Goal: Information Seeking & Learning: Learn about a topic

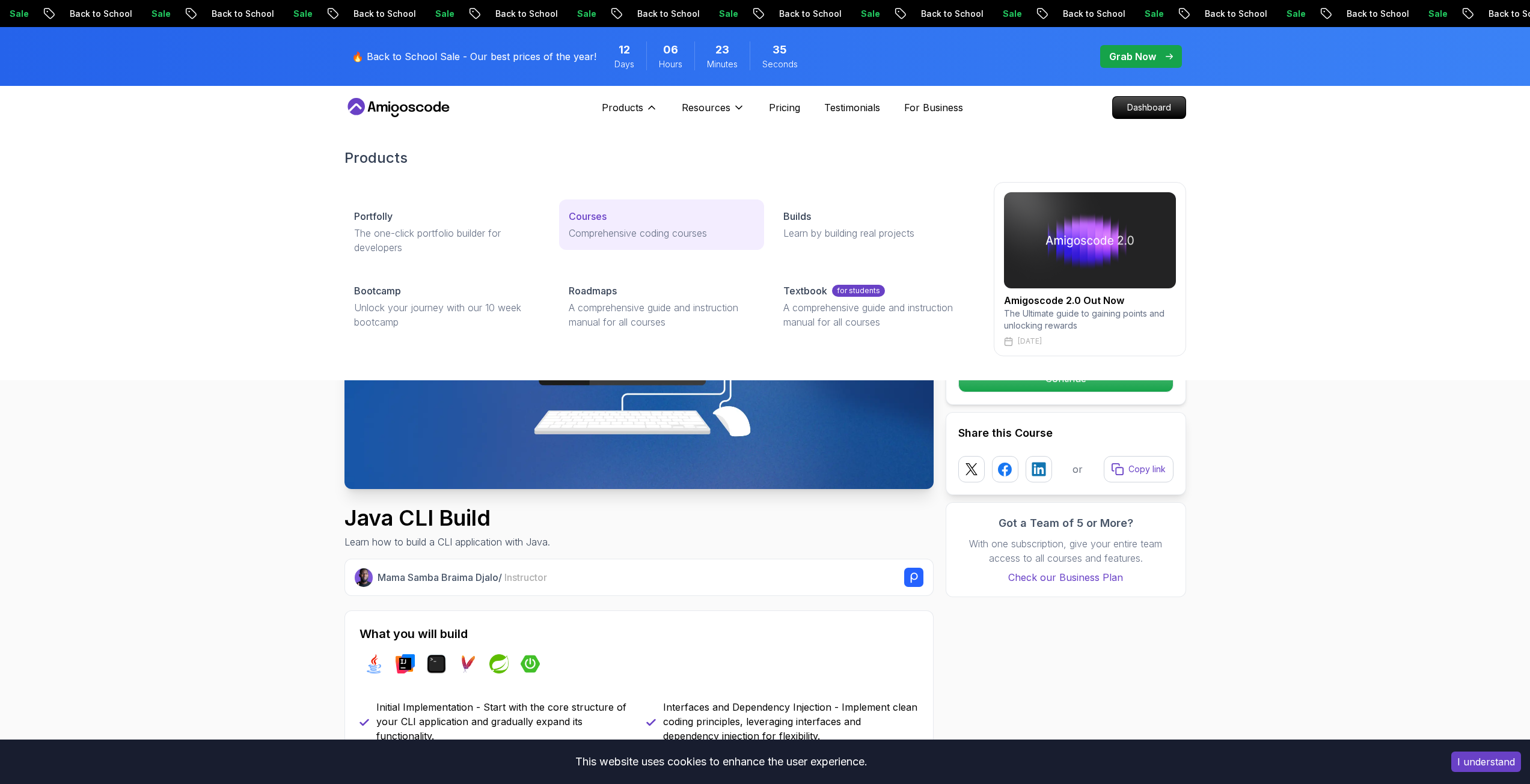
click at [614, 225] on link "Courses Comprehensive coding courses" at bounding box center [661, 224] width 205 height 50
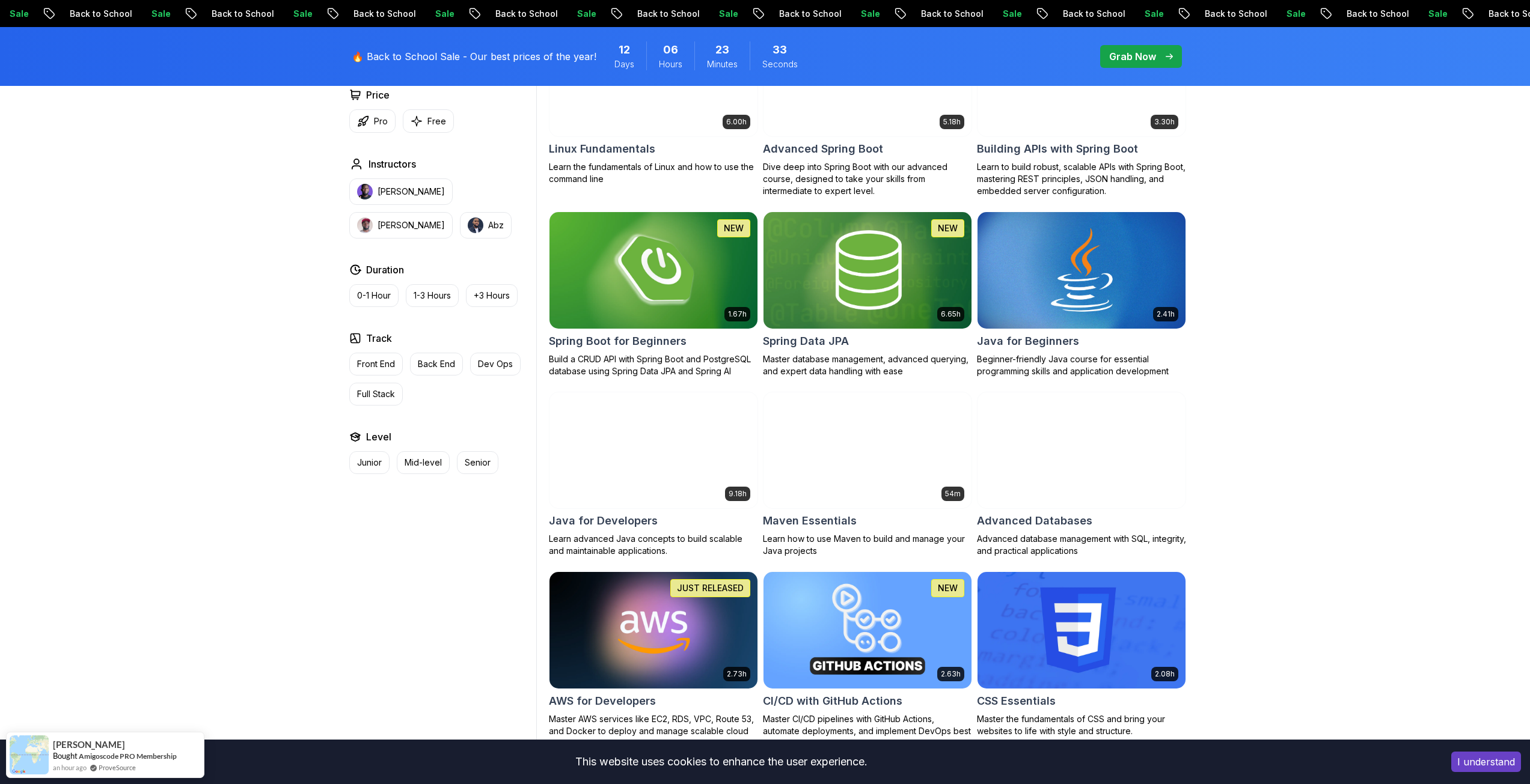
scroll to position [601, 0]
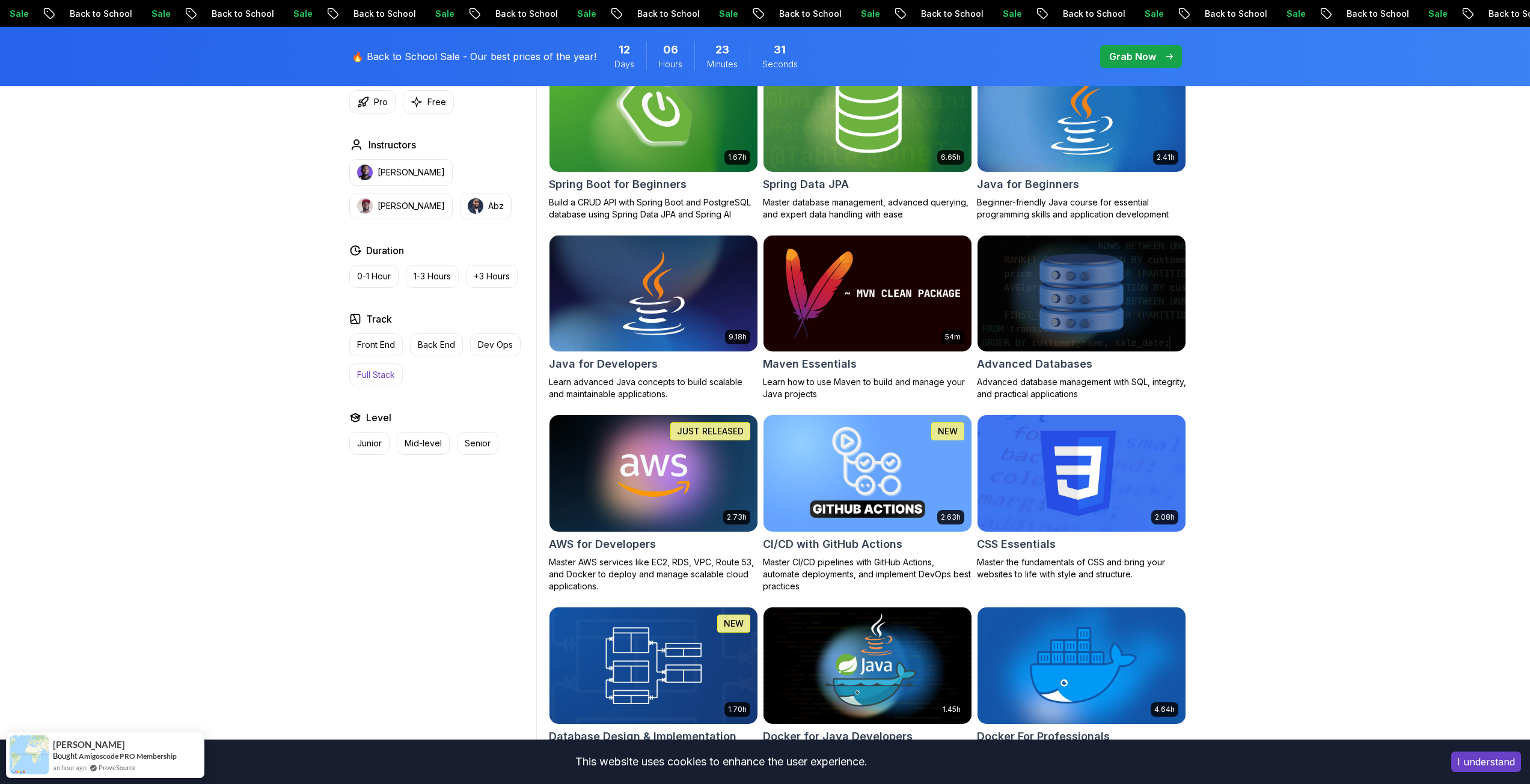
click at [390, 378] on p "Full Stack" at bounding box center [376, 375] width 38 height 12
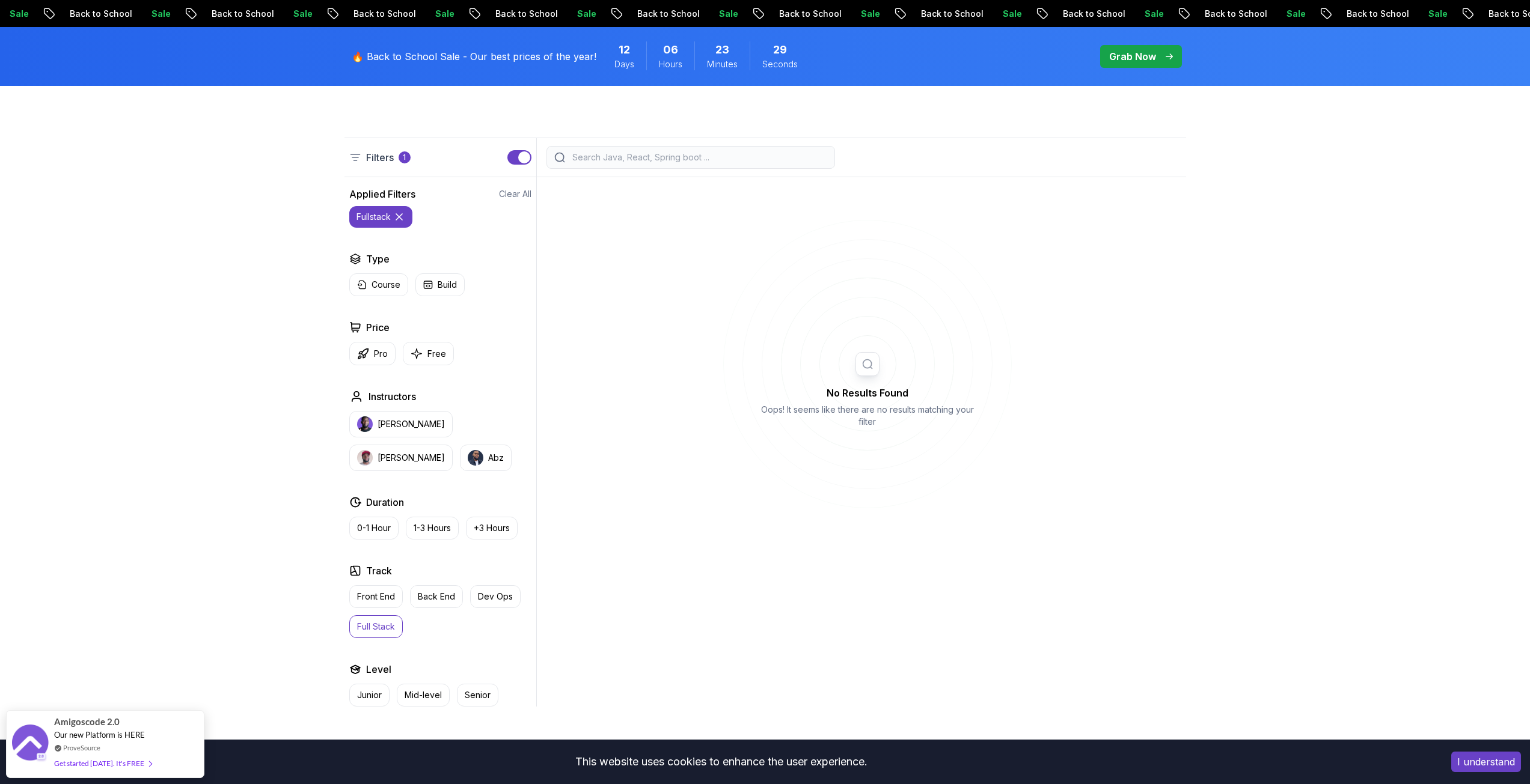
scroll to position [360, 0]
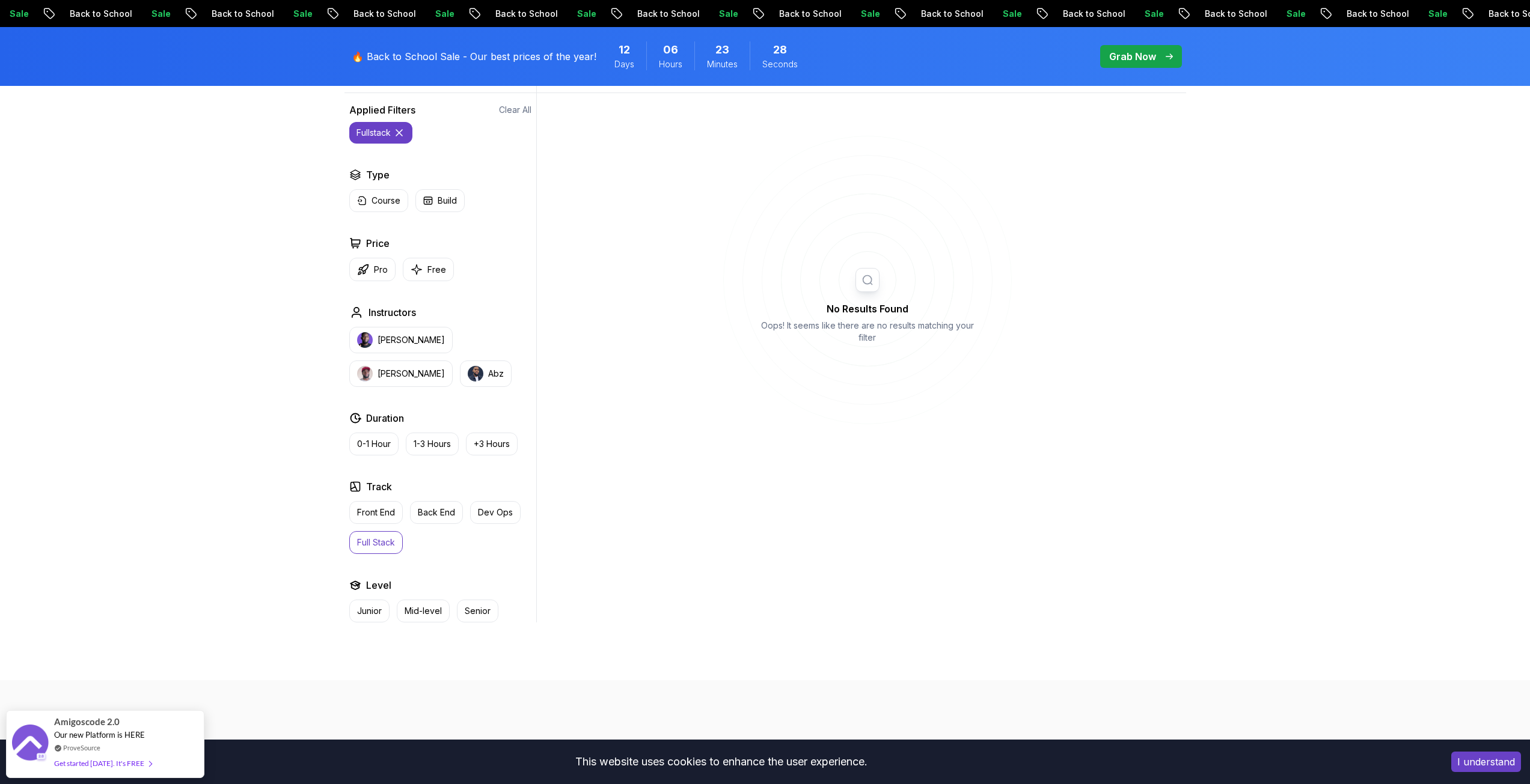
click at [372, 544] on p "Full Stack" at bounding box center [376, 542] width 38 height 12
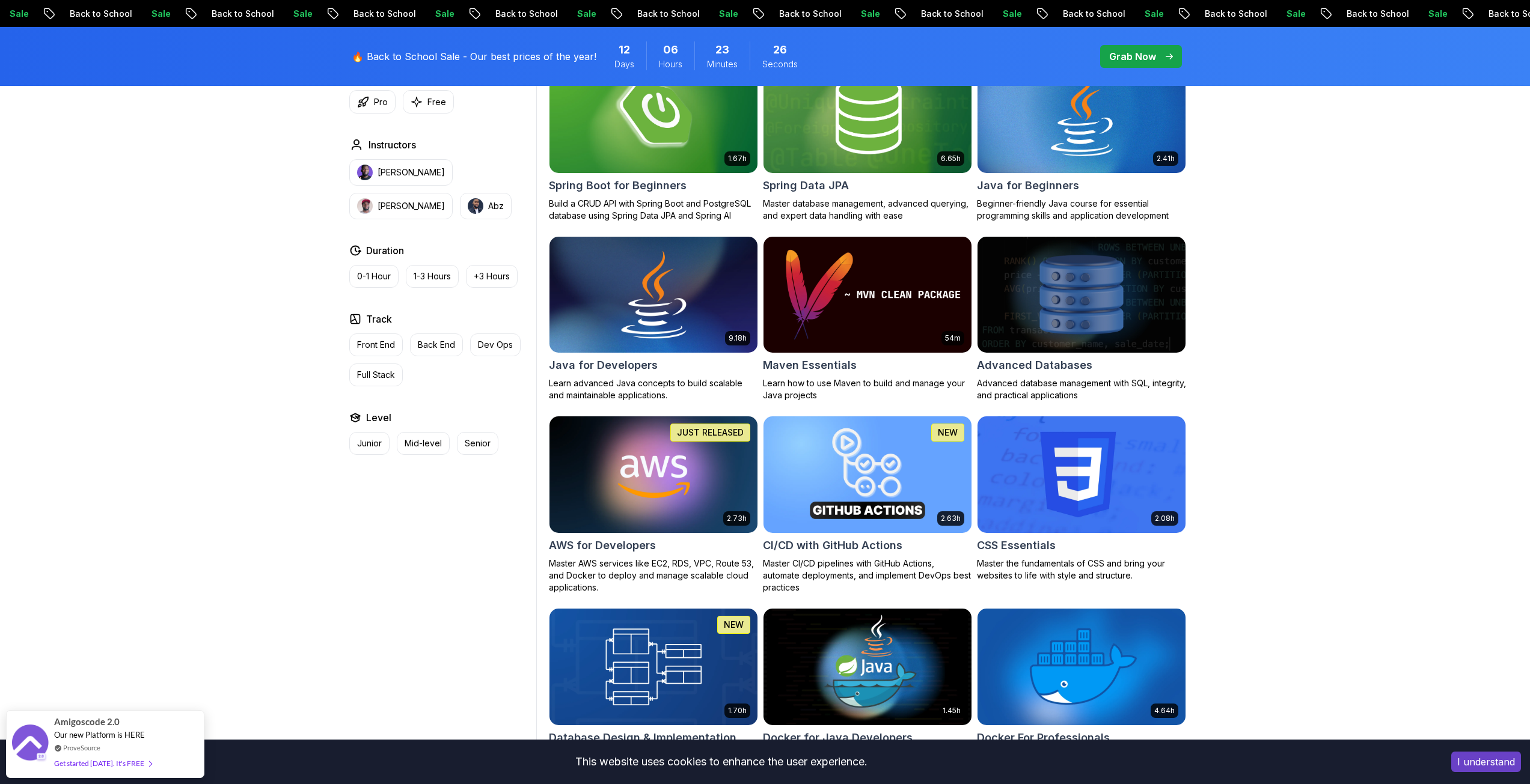
scroll to position [601, 0]
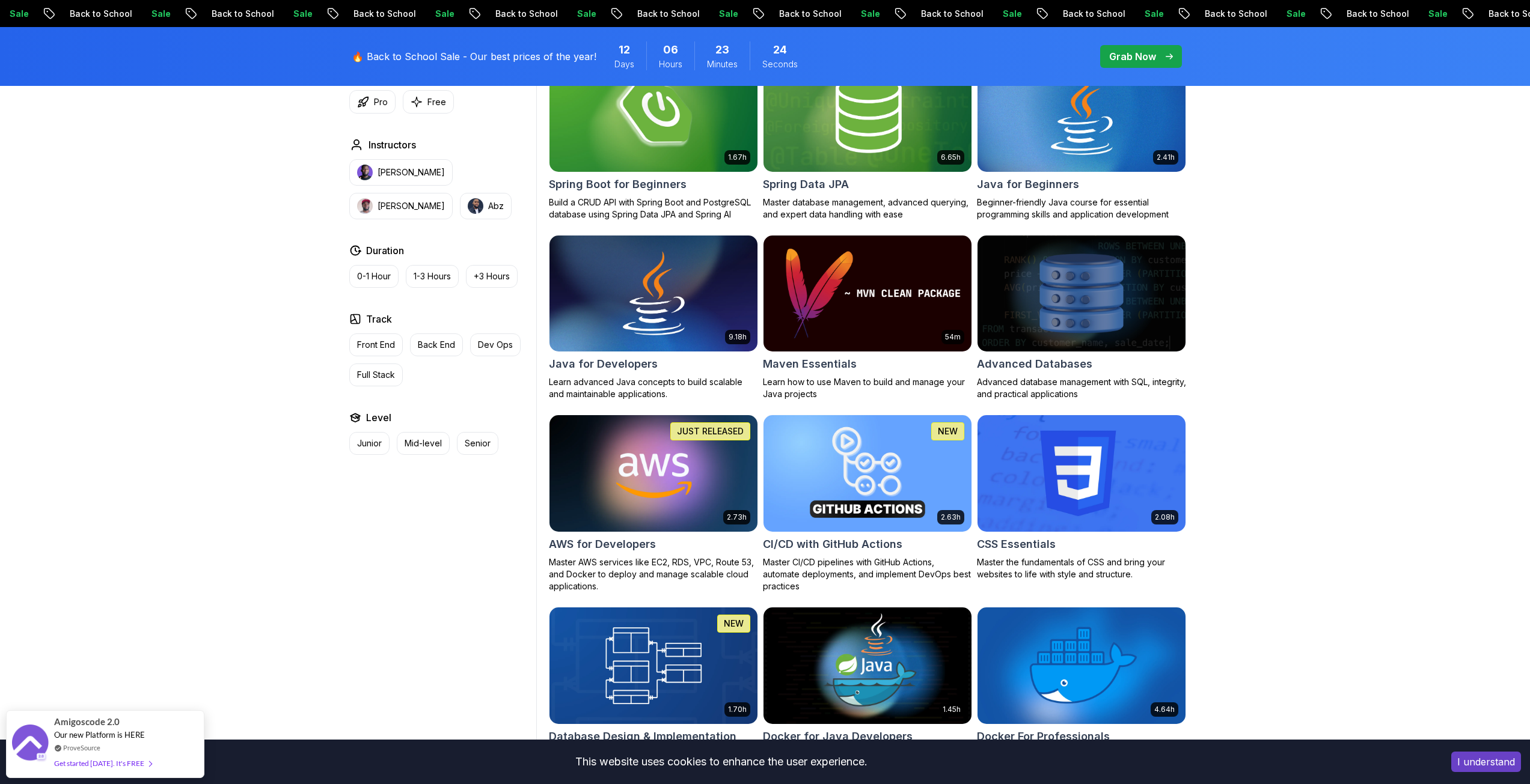
click at [609, 460] on img at bounding box center [653, 473] width 218 height 122
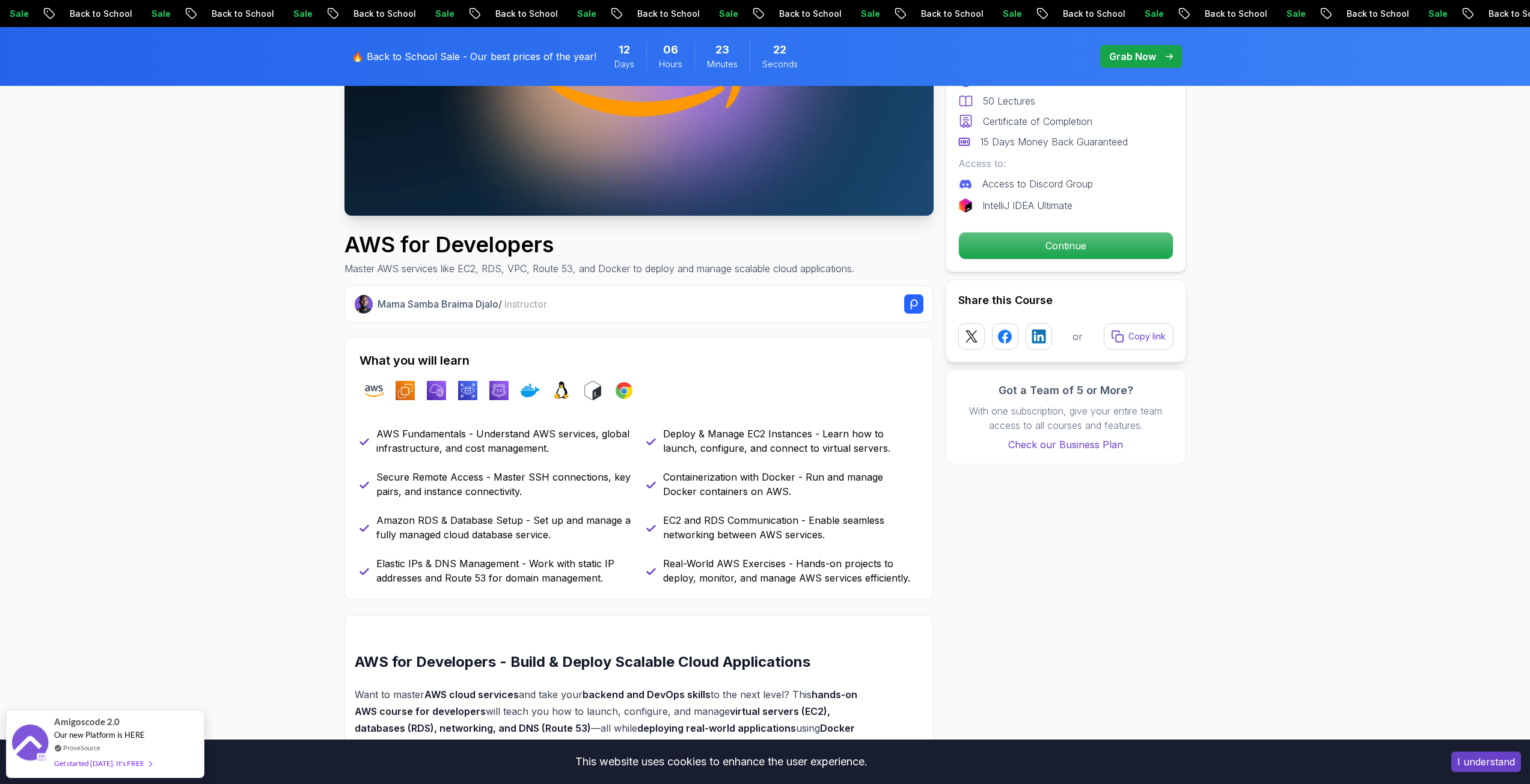
scroll to position [300, 0]
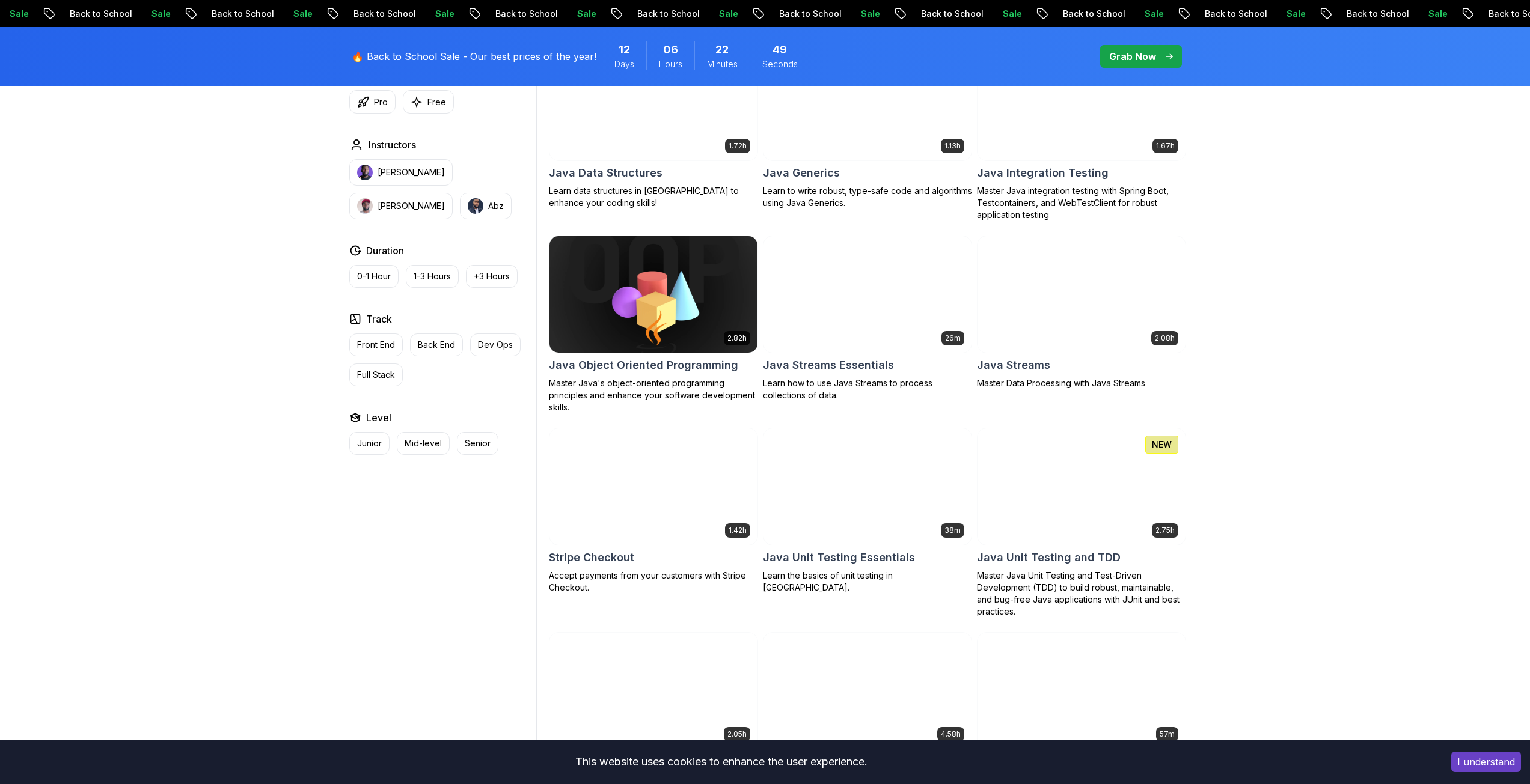
scroll to position [1623, 0]
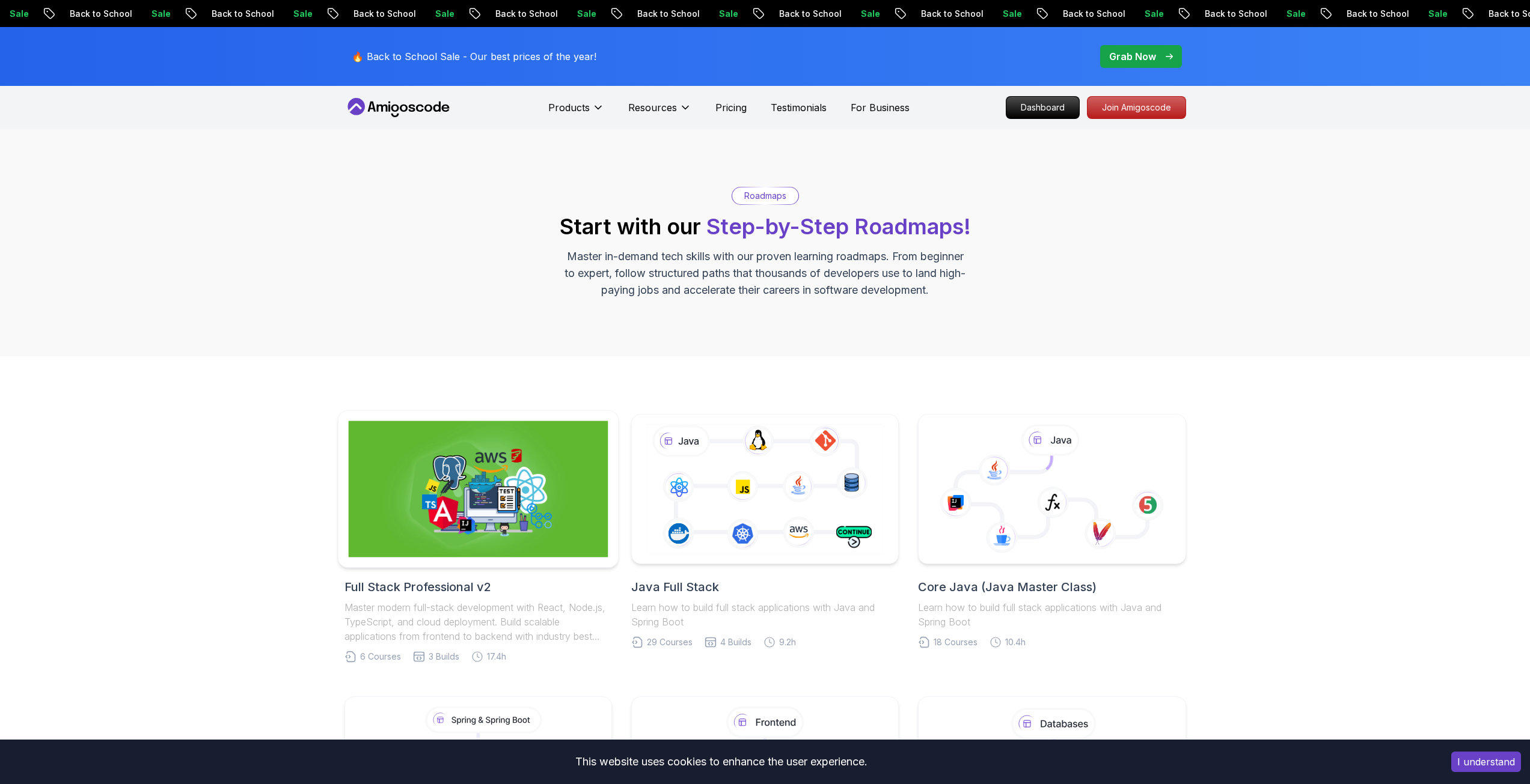
click at [523, 474] on img at bounding box center [478, 489] width 260 height 137
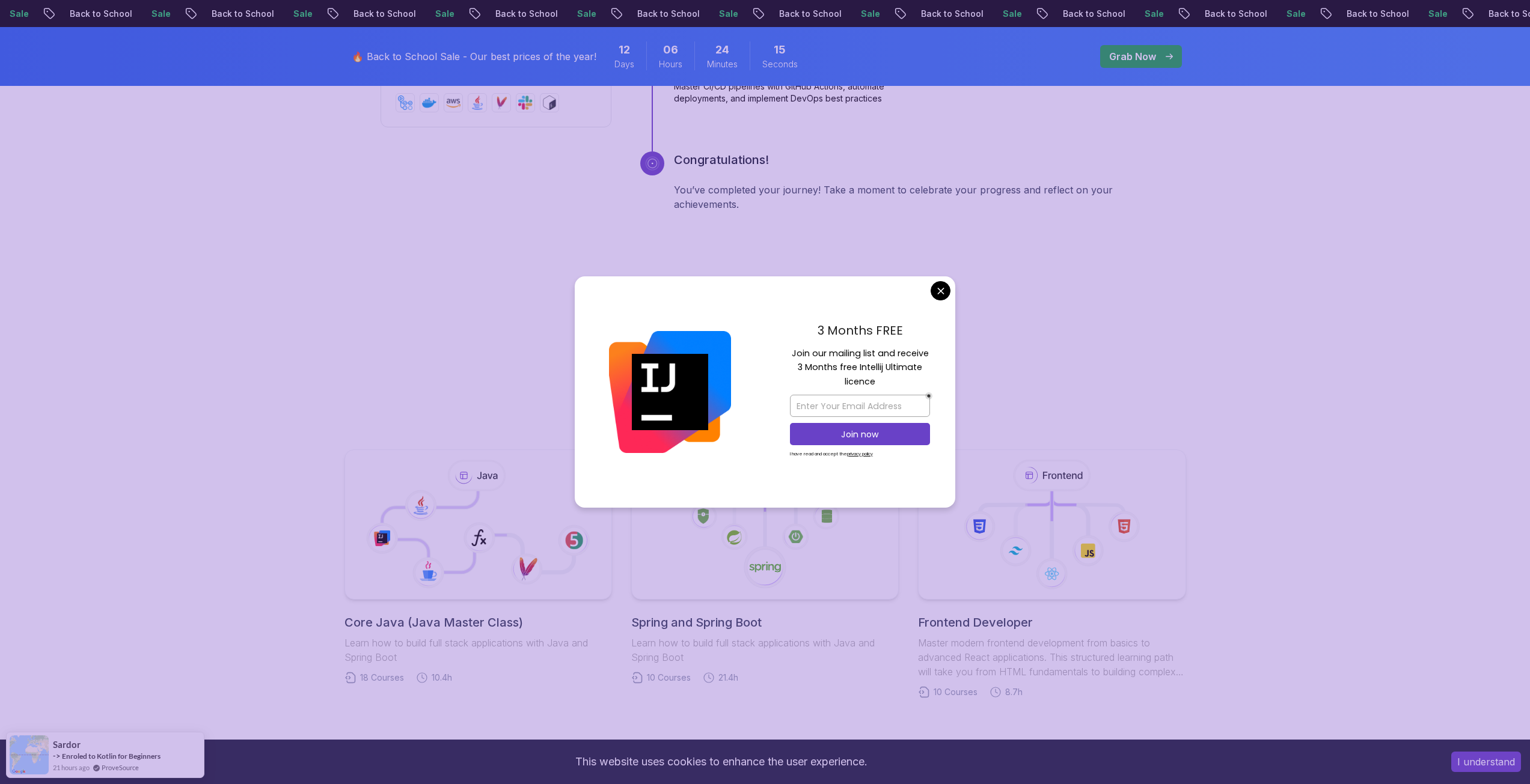
scroll to position [2177, 0]
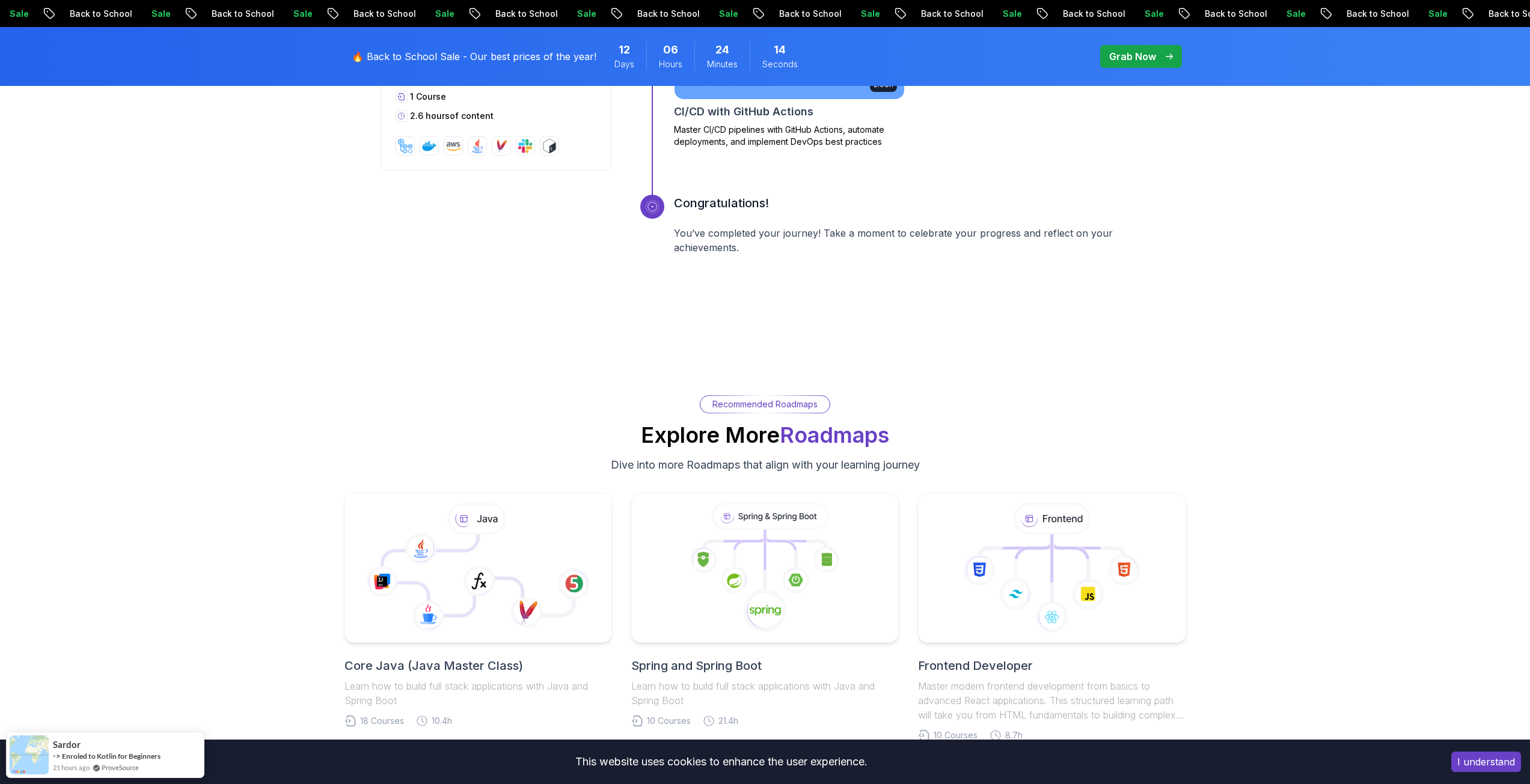
drag, startPoint x: 941, startPoint y: 290, endPoint x: 919, endPoint y: 302, distance: 25.1
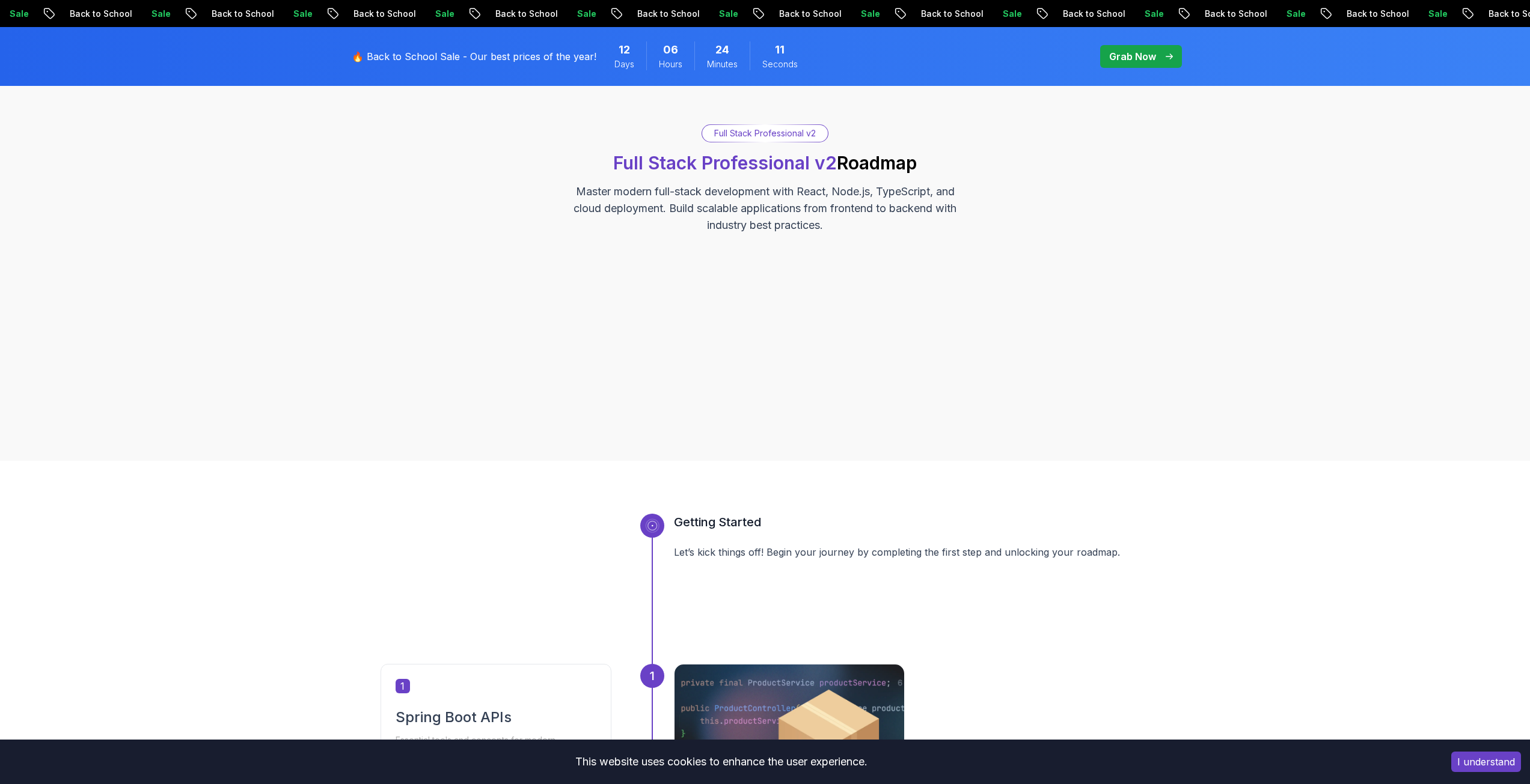
scroll to position [0, 0]
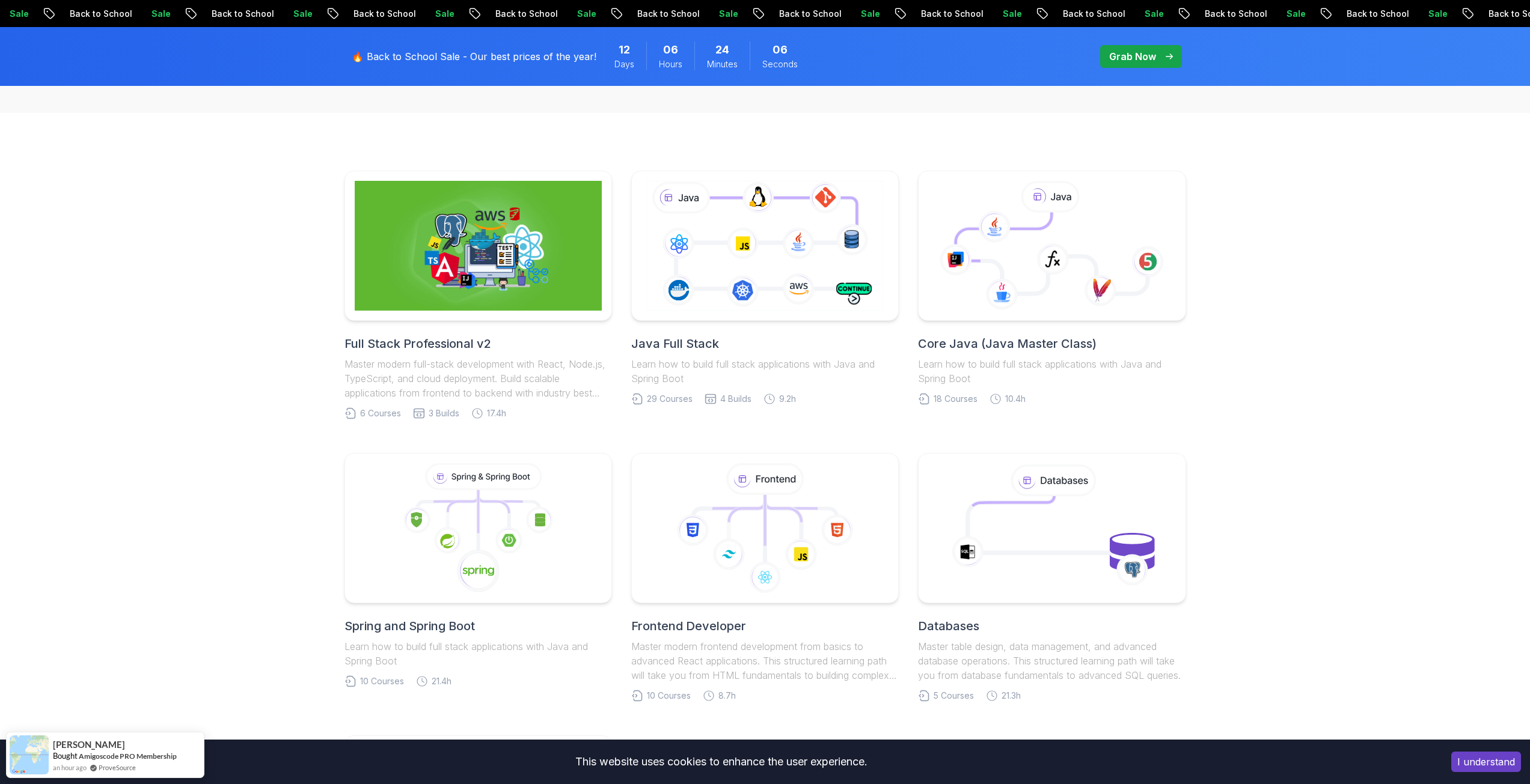
scroll to position [240, 0]
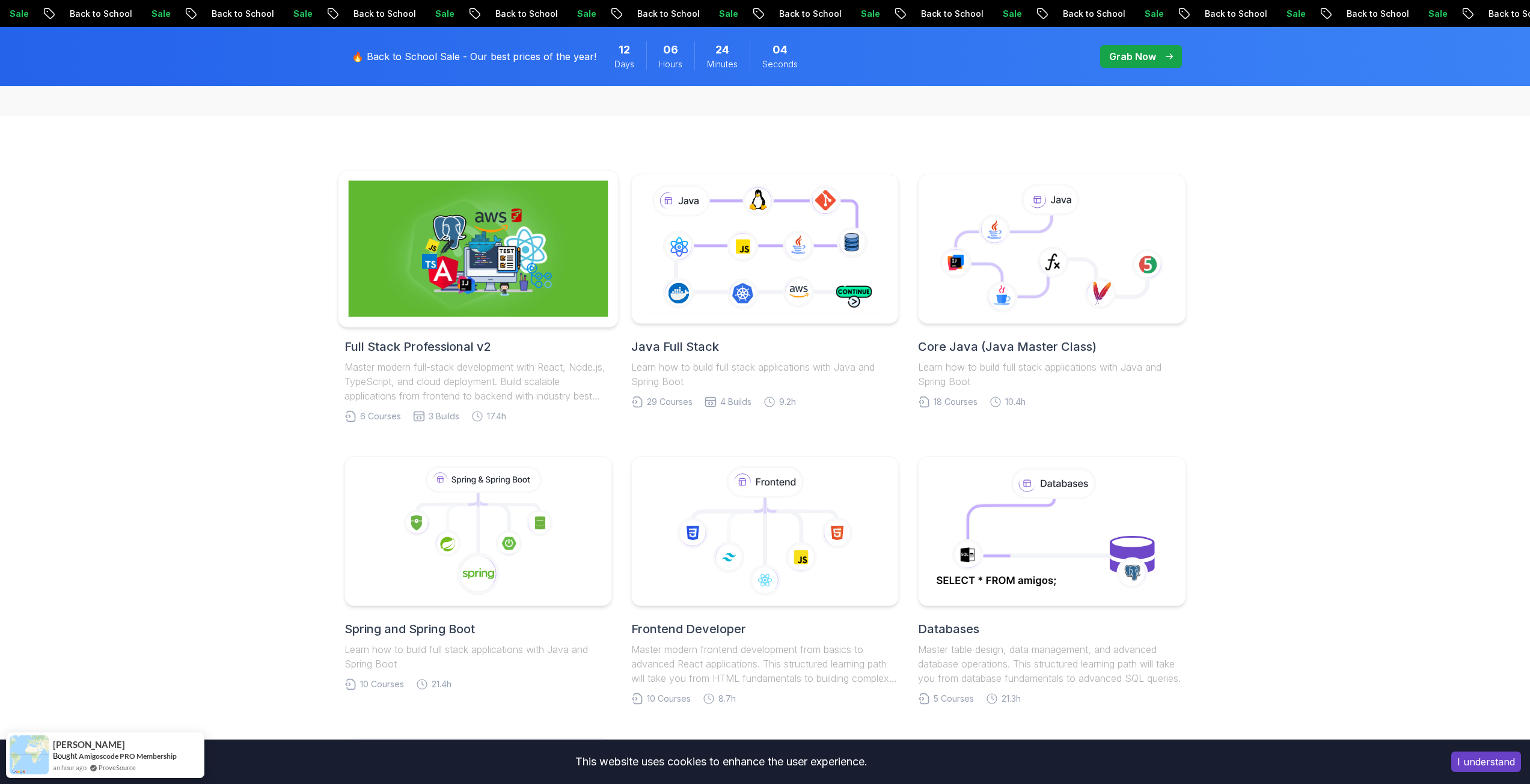
click at [425, 301] on img at bounding box center [478, 249] width 260 height 137
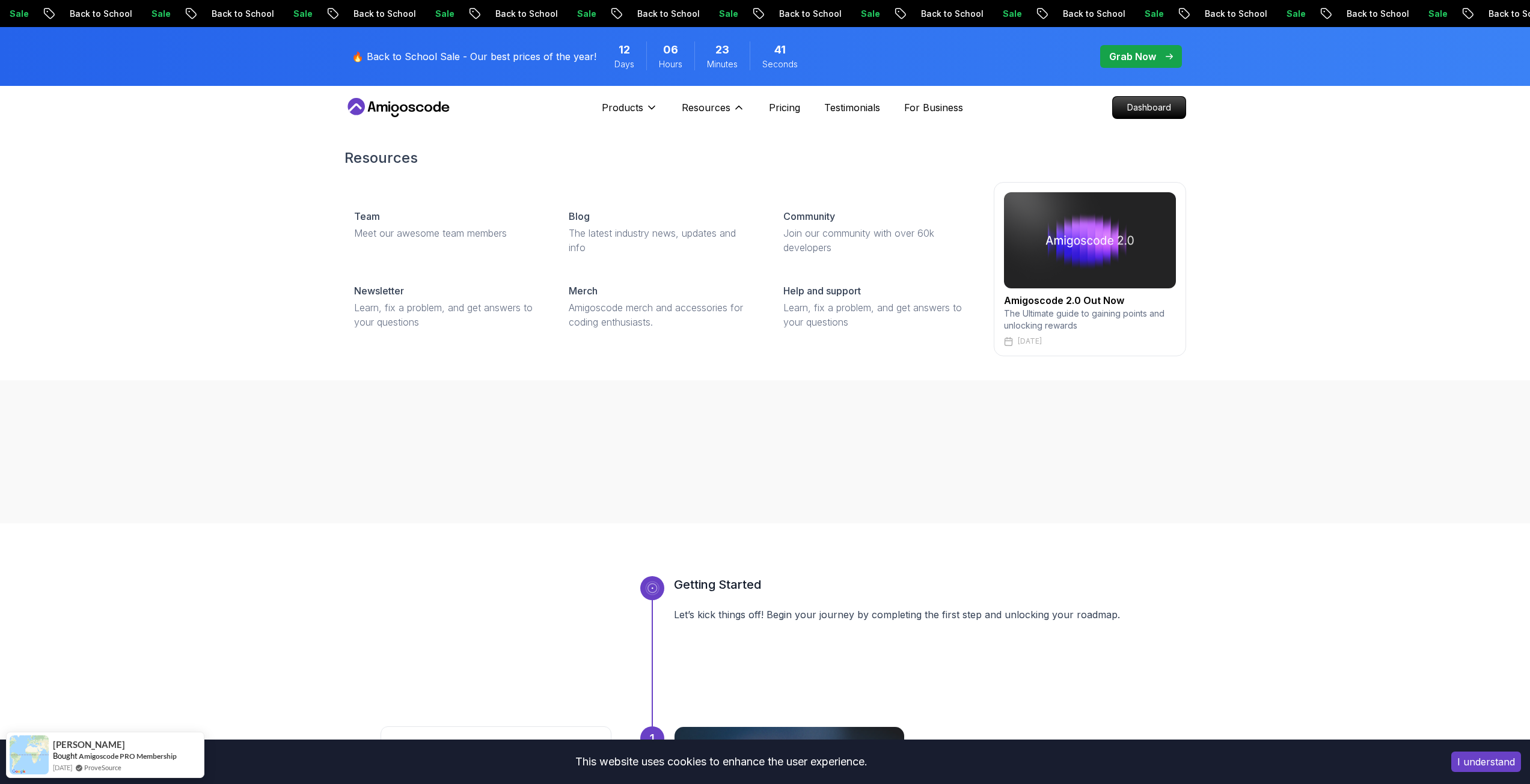
click at [1085, 279] on img at bounding box center [1090, 240] width 172 height 96
